Goal: Information Seeking & Learning: Check status

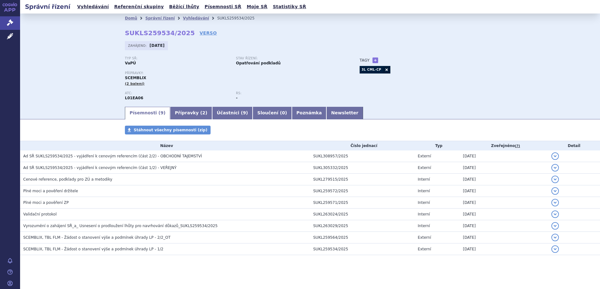
scroll to position [0, 0]
click at [12, 24] on icon at bounding box center [10, 22] width 6 height 6
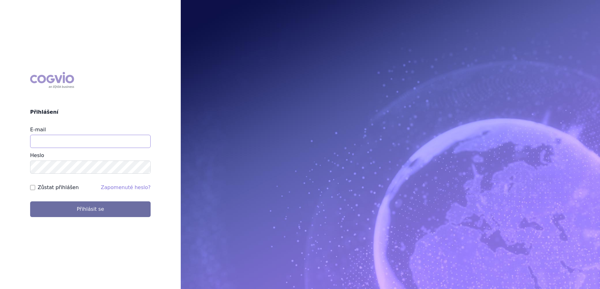
click at [93, 146] on input "E-mail" at bounding box center [90, 141] width 120 height 13
type input "[PERSON_NAME][EMAIL_ADDRESS][PERSON_NAME][DOMAIN_NAME]"
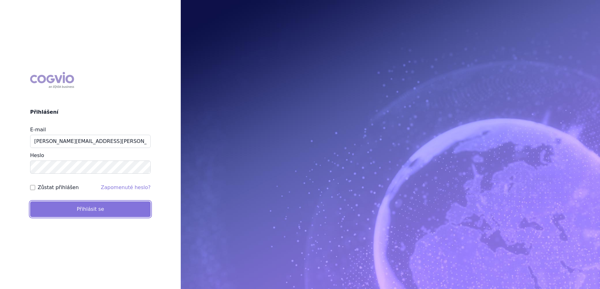
click at [93, 214] on button "Přihlásit se" at bounding box center [90, 209] width 120 height 16
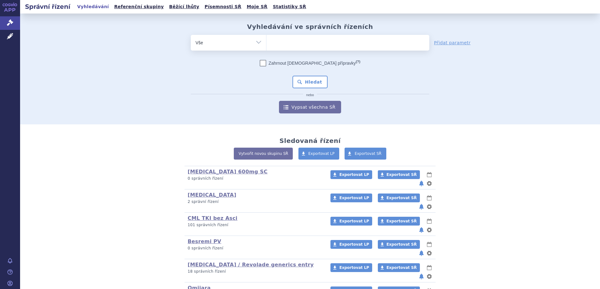
click at [280, 43] on ul at bounding box center [347, 41] width 163 height 13
click at [266, 43] on select at bounding box center [266, 43] width 0 height 16
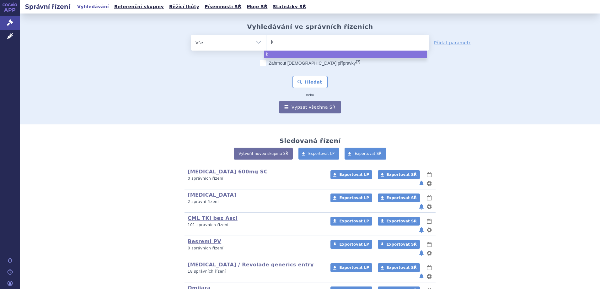
type input "ki"
type input "kis"
type input "kisq"
type input "kisqal"
type input "kisqali"
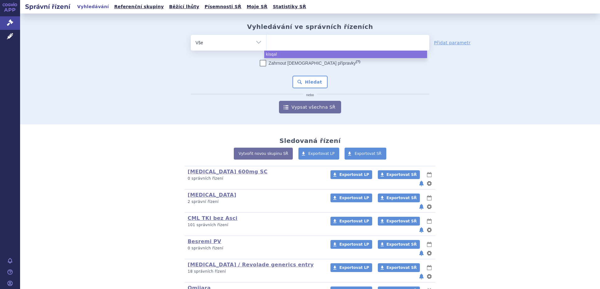
select select "kisqali"
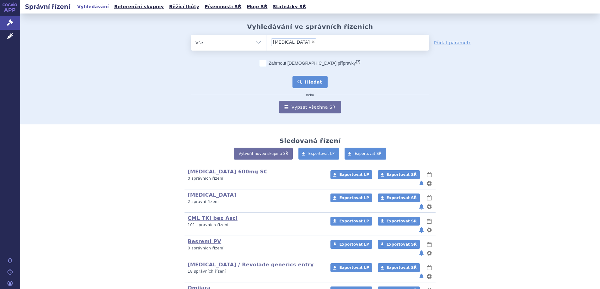
click at [309, 85] on button "Hledat" at bounding box center [309, 82] width 35 height 13
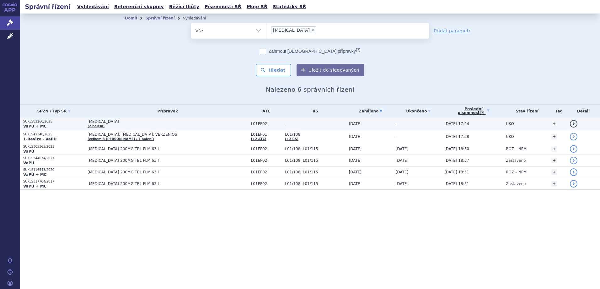
click at [282, 122] on td "-" at bounding box center [314, 123] width 64 height 13
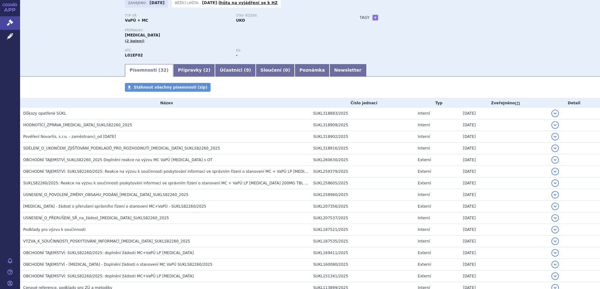
scroll to position [31, 0]
